Goal: Transaction & Acquisition: Purchase product/service

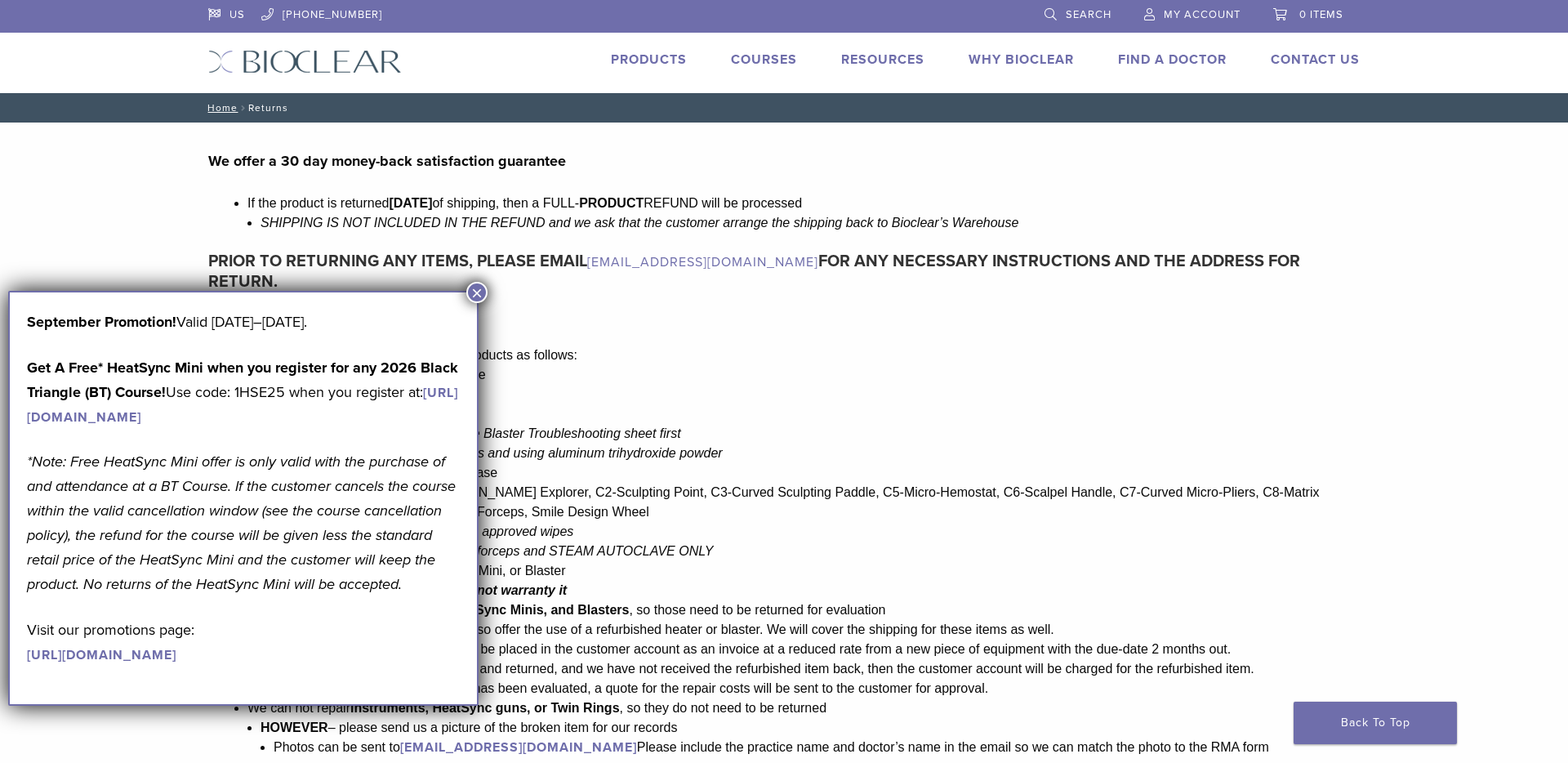
click at [482, 293] on button "×" at bounding box center [477, 293] width 21 height 21
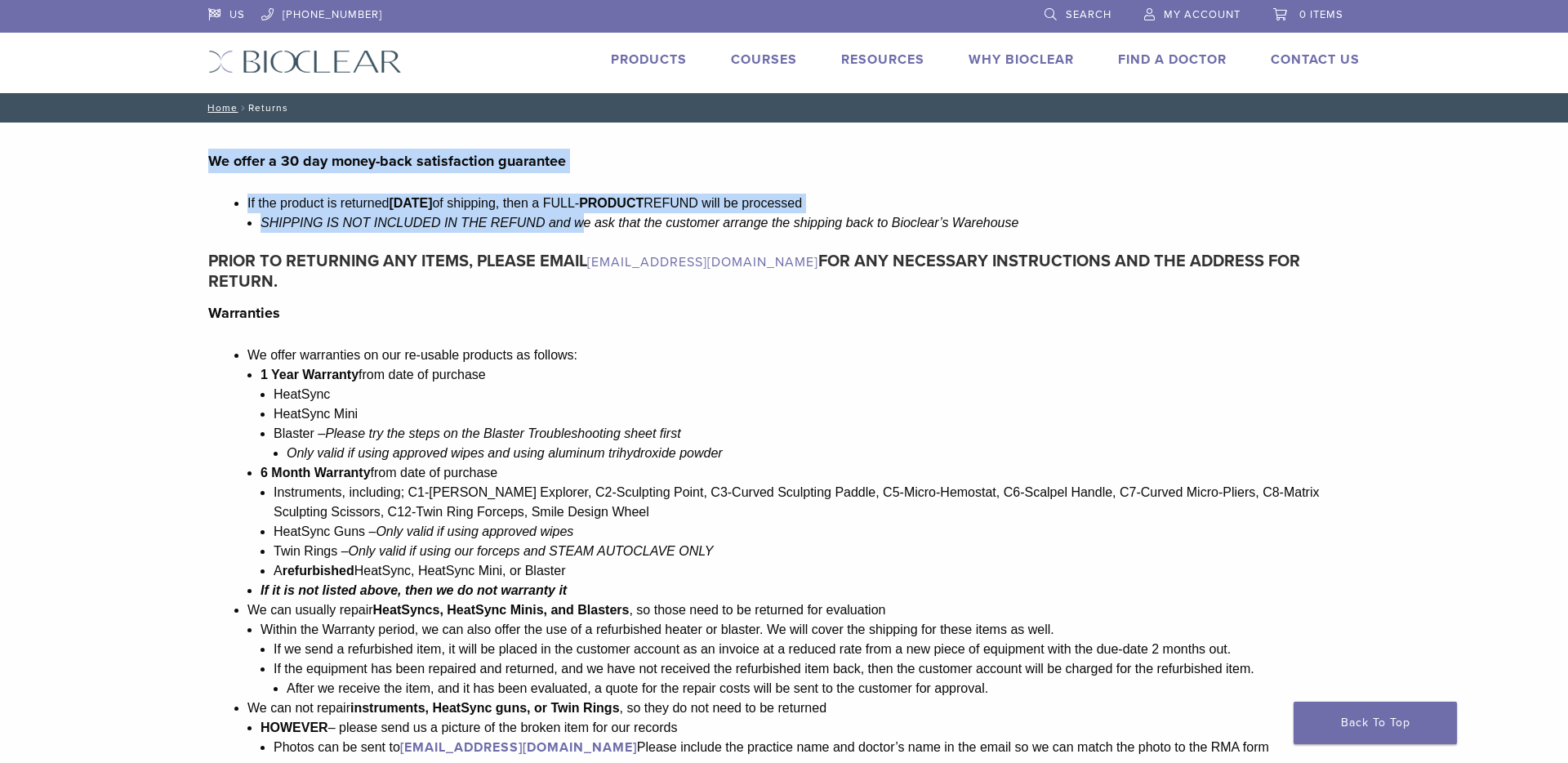
drag, startPoint x: 156, startPoint y: 151, endPoint x: 571, endPoint y: 220, distance: 420.7
click at [571, 220] on main "We offer a 30 day money-back satisfaction guarantee If the product is returned …" at bounding box center [784, 581] width 1568 height 917
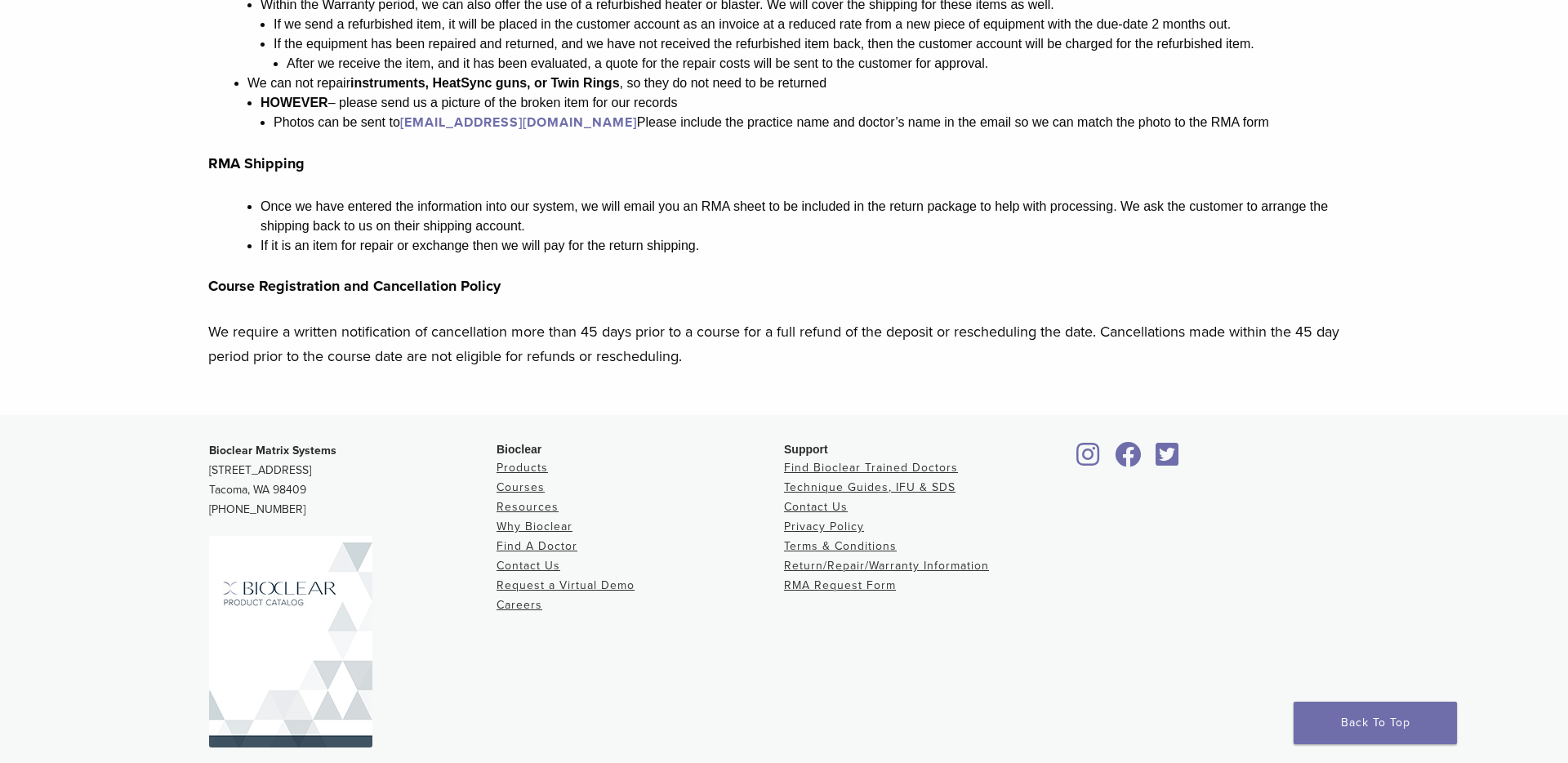
scroll to position [667, 0]
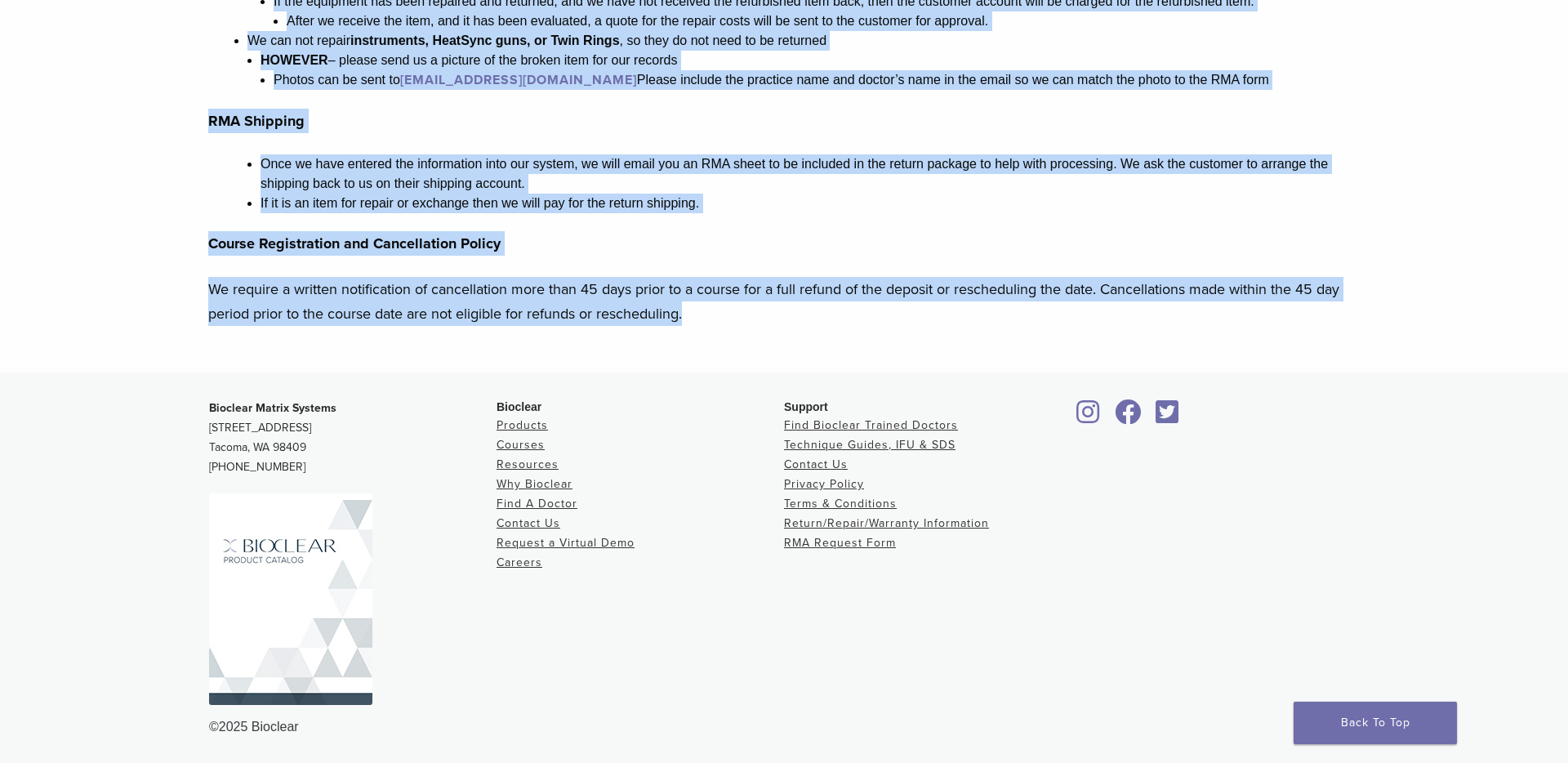
click at [737, 314] on p "We require a written notification of cancellation more than 45 days prior to a …" at bounding box center [784, 301] width 1151 height 49
copy div "We offer a 30 day money-back satisfaction guarantee If the product is returned …"
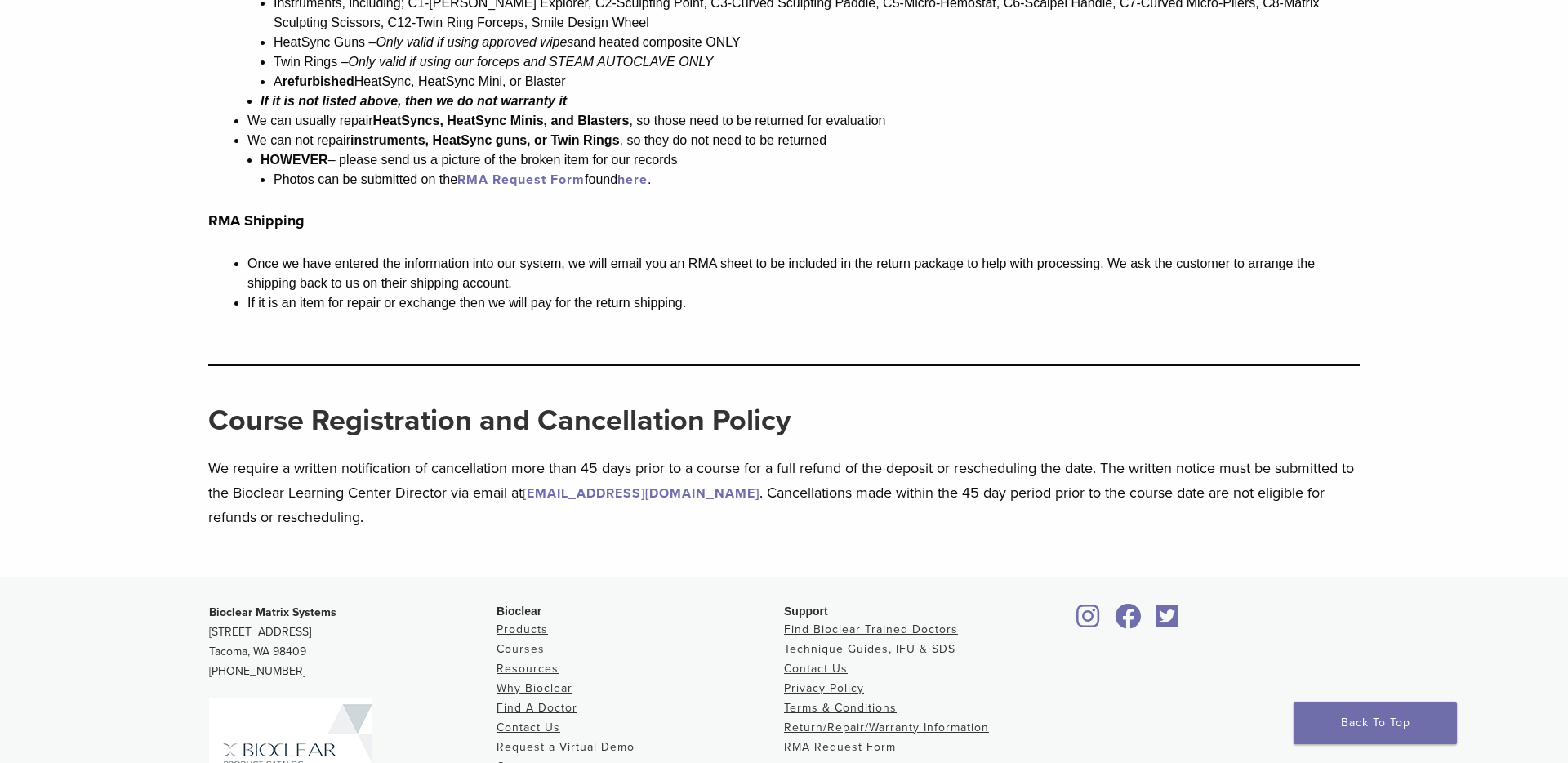
scroll to position [1825, 0]
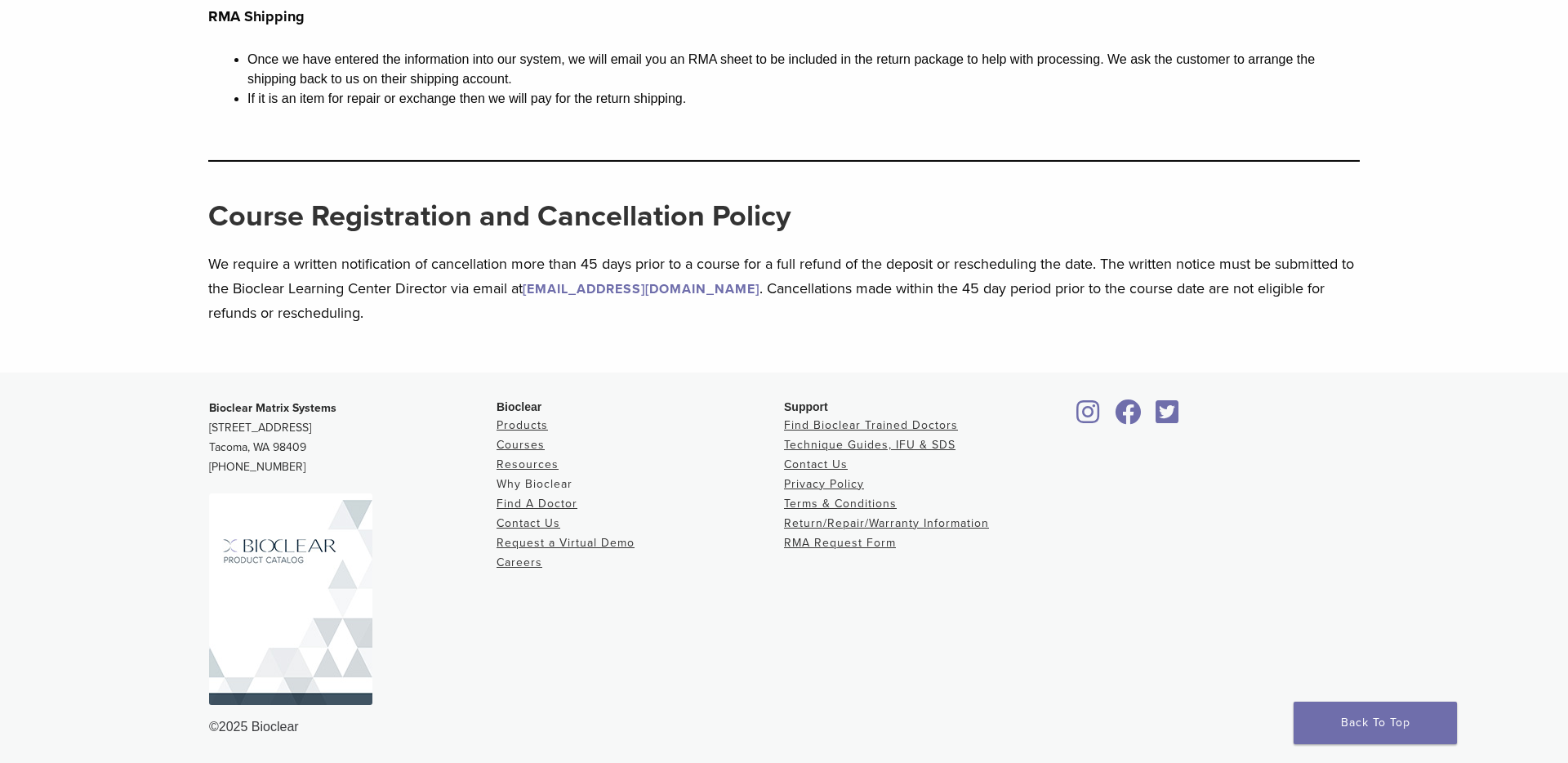
click at [547, 482] on link "Why Bioclear" at bounding box center [535, 484] width 76 height 14
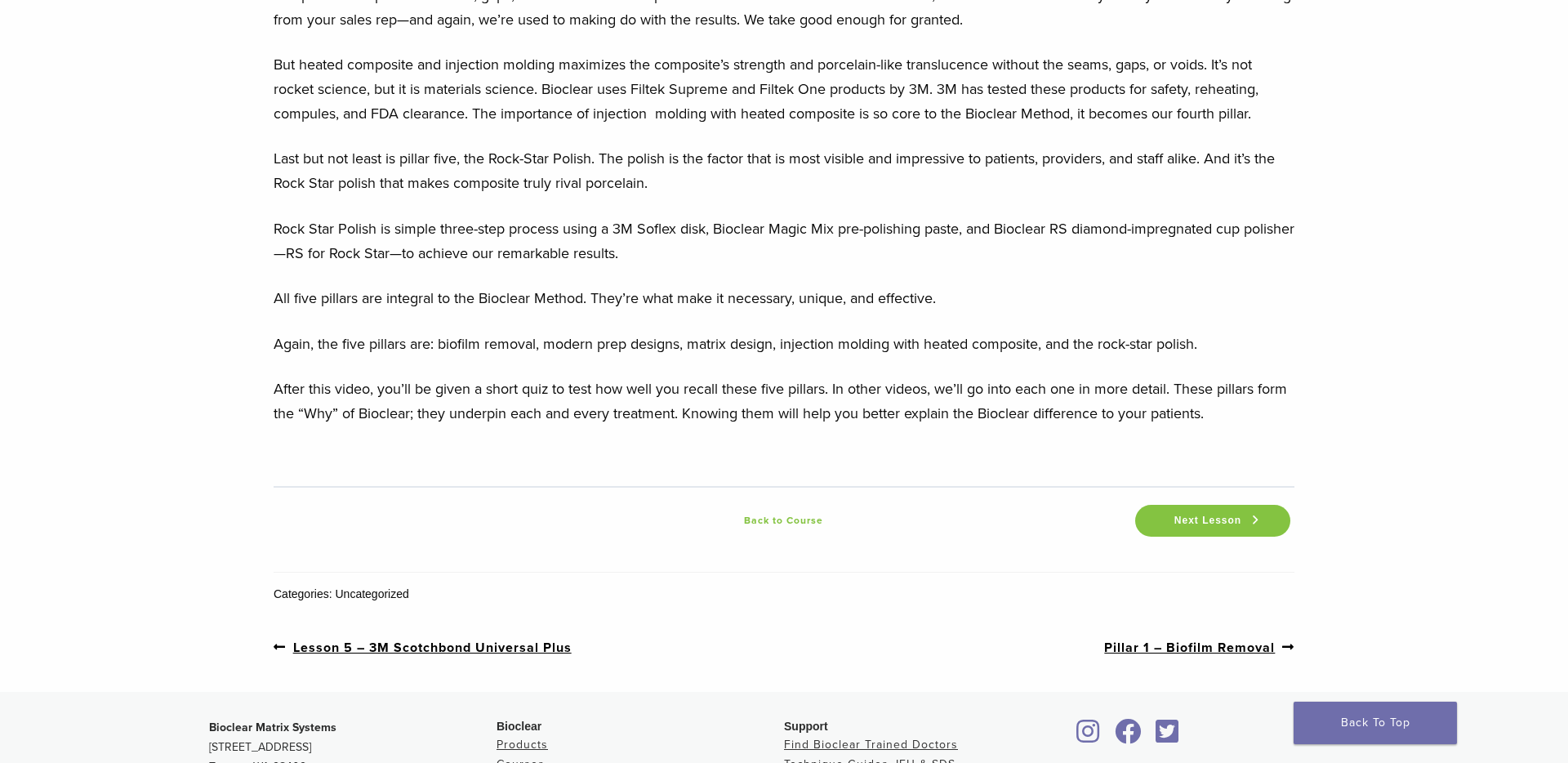
scroll to position [2064, 0]
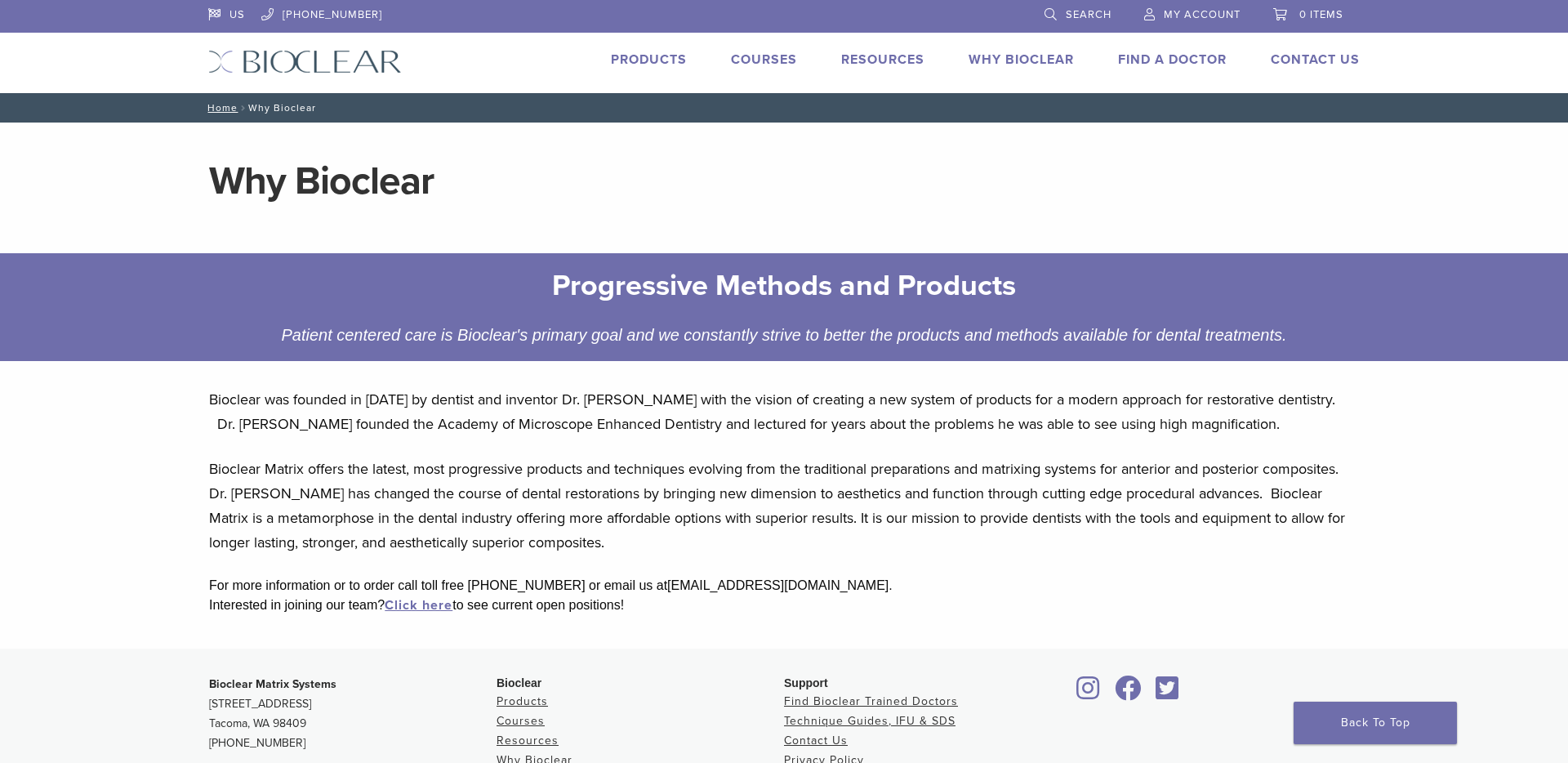
click at [648, 56] on link "Products" at bounding box center [649, 59] width 76 height 16
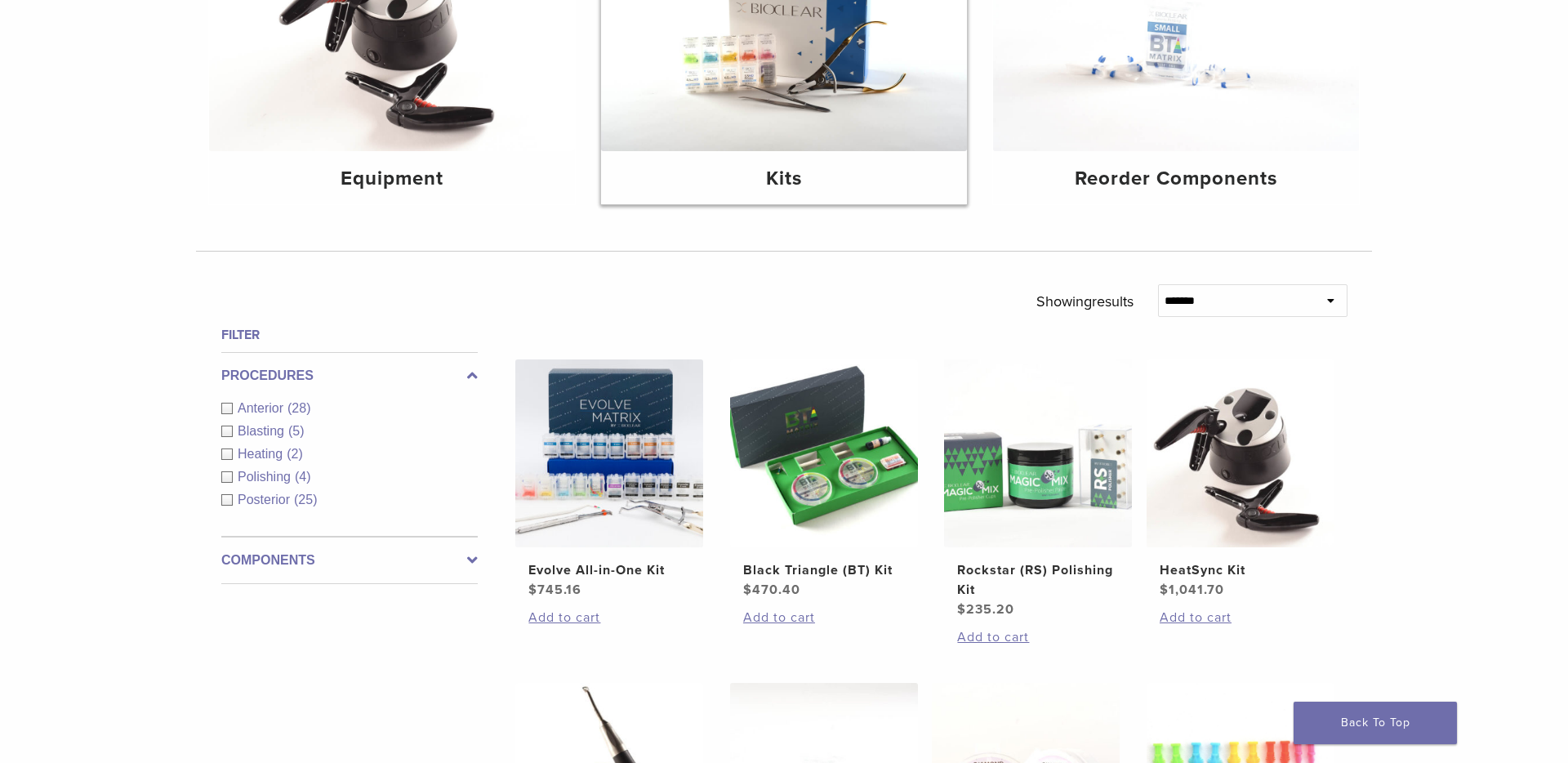
scroll to position [309, 0]
click at [842, 68] on img at bounding box center [784, 28] width 365 height 244
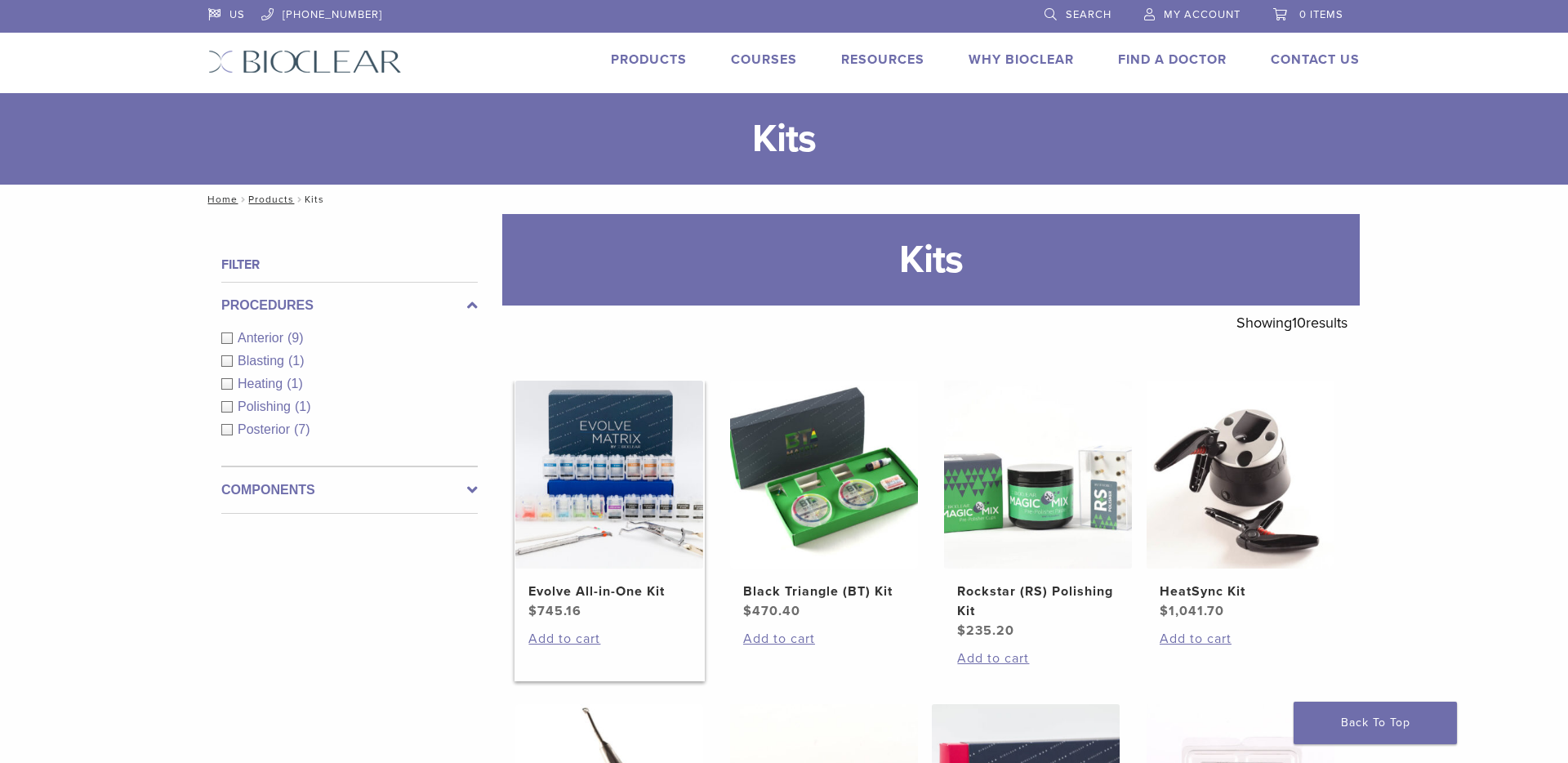
click at [633, 393] on img at bounding box center [609, 475] width 188 height 188
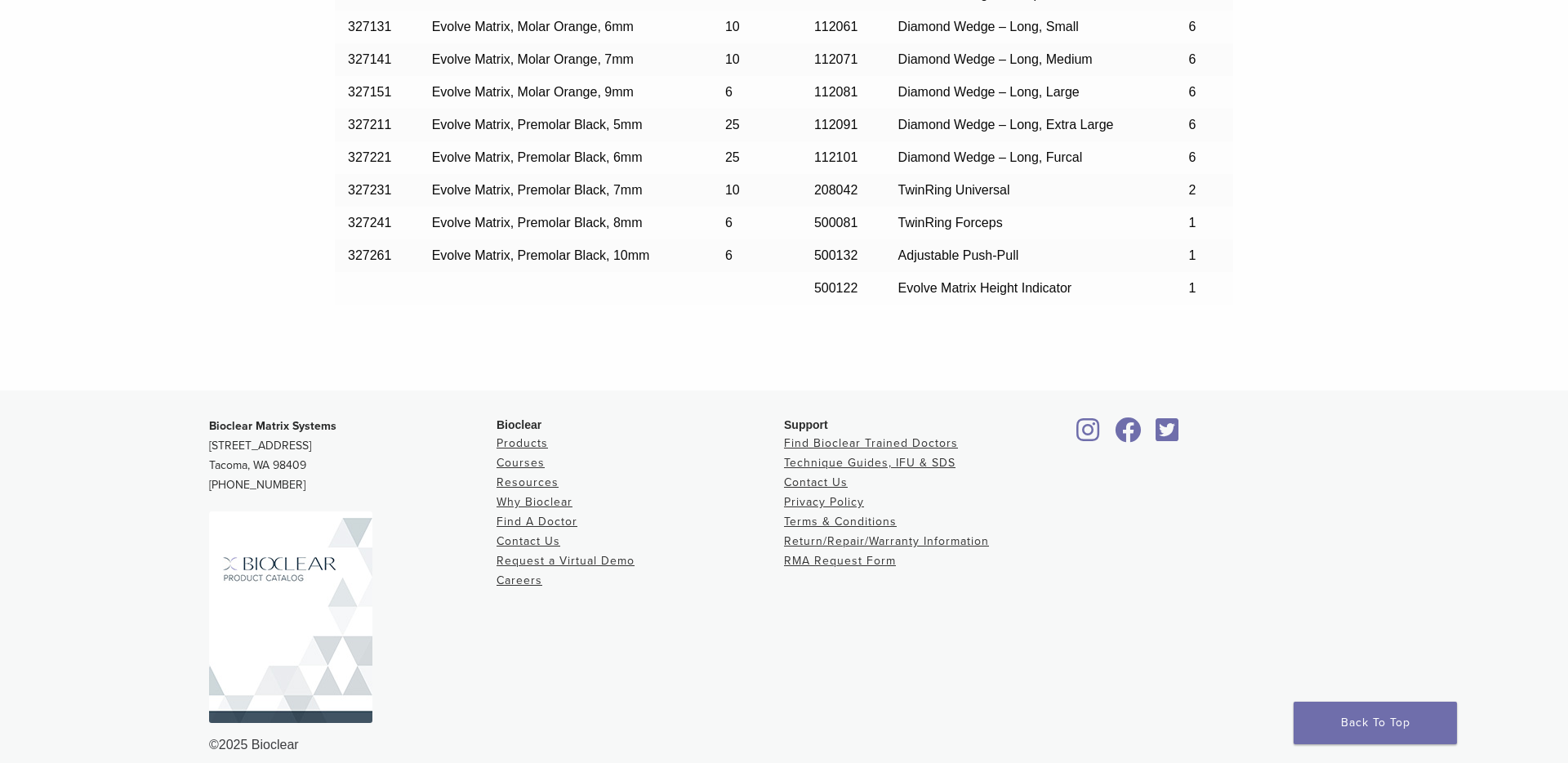
scroll to position [1707, 0]
